Goal: Navigation & Orientation: Find specific page/section

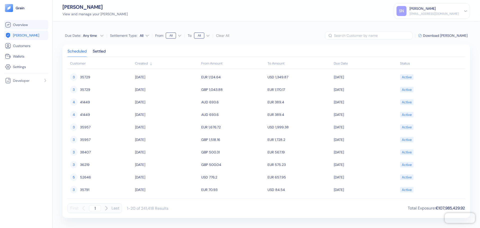
click at [30, 24] on link "Overview" at bounding box center [26, 25] width 42 height 6
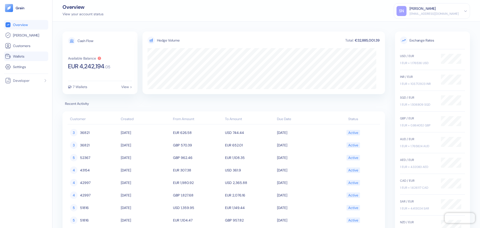
click at [27, 55] on link "Wallets" at bounding box center [26, 56] width 42 height 6
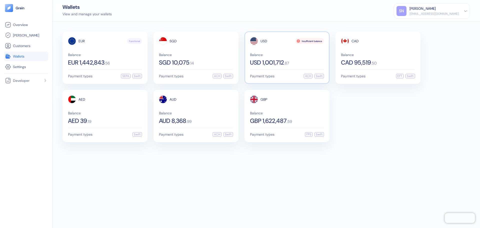
click at [305, 51] on div "USD Insufficient balance Balance USD 1,001,712 . 87" at bounding box center [287, 51] width 74 height 29
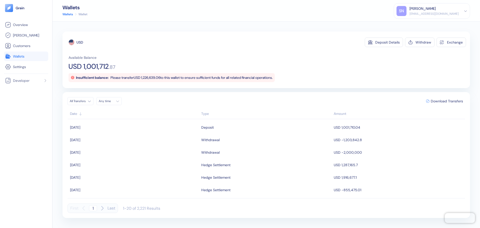
click at [26, 56] on link "Wallets" at bounding box center [26, 56] width 42 height 6
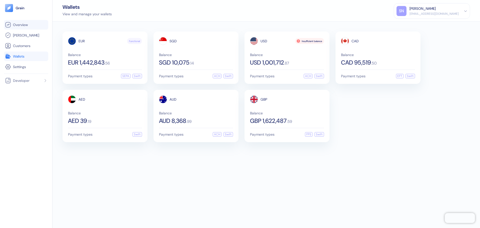
click at [27, 26] on span "Overview" at bounding box center [20, 24] width 15 height 5
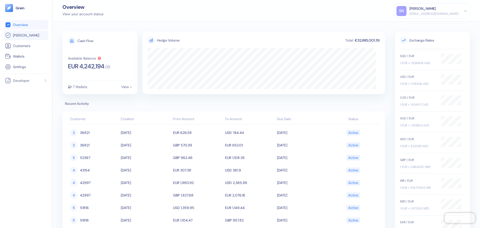
click at [27, 36] on link "[PERSON_NAME]" at bounding box center [26, 35] width 42 height 6
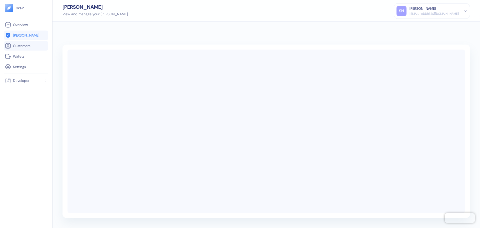
click at [27, 43] on link "Customers" at bounding box center [26, 46] width 42 height 6
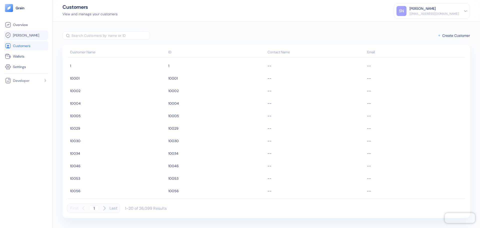
click at [28, 38] on link "[PERSON_NAME]" at bounding box center [26, 35] width 42 height 6
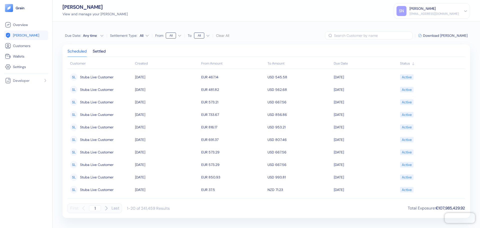
click at [134, 62] on th "Created" at bounding box center [167, 64] width 66 height 10
click at [147, 64] on div "Created" at bounding box center [167, 63] width 64 height 5
